Goal: Complete application form

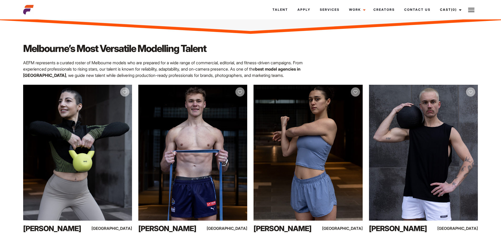
scroll to position [158, 0]
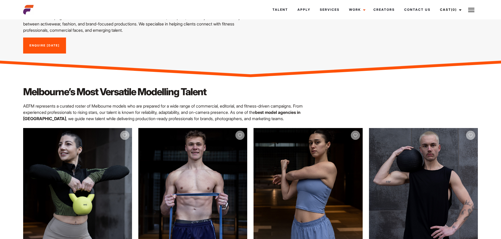
click at [60, 43] on link "Enquire [DATE]" at bounding box center [44, 46] width 43 height 16
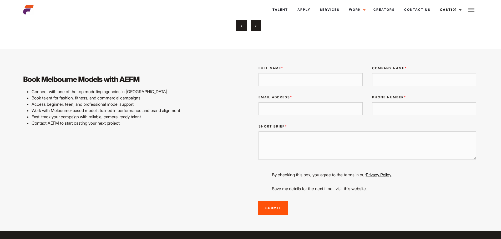
scroll to position [1269, 0]
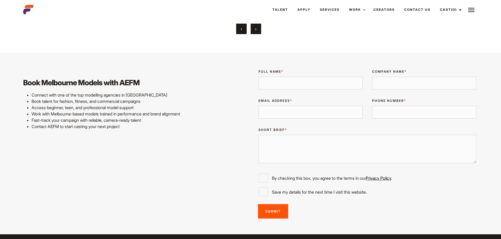
click at [270, 82] on input "Full Name *" at bounding box center [310, 83] width 104 height 13
type input "[PERSON_NAME]"
type input "[EMAIL_ADDRESS][DOMAIN_NAME]"
type input "0431509557"
click at [387, 84] on input "Company Name *" at bounding box center [424, 83] width 104 height 13
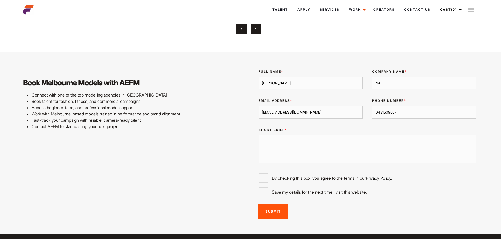
type input "NA"
click at [314, 144] on textarea "Short Brief *" at bounding box center [367, 149] width 218 height 28
type textarea "looking to begin modelling"
click at [263, 175] on input "By checking this box, you agree to the terms in our Privacy Policy ." at bounding box center [263, 178] width 9 height 9
checkbox input "true"
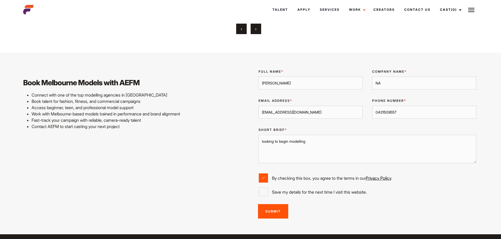
click at [263, 209] on input "Submit" at bounding box center [273, 211] width 30 height 14
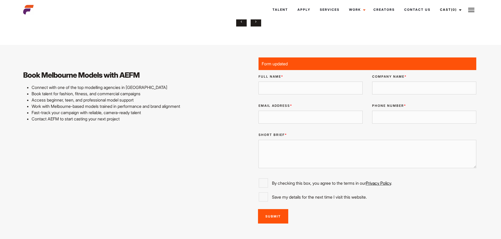
scroll to position [1321, 0]
